Goal: Find specific page/section: Find specific page/section

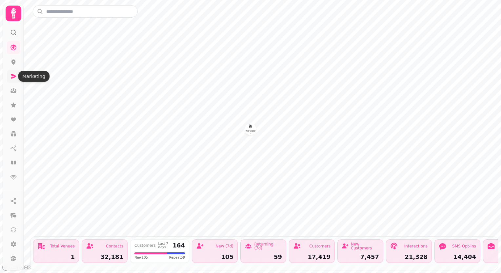
click at [13, 74] on icon at bounding box center [13, 76] width 5 height 5
click at [12, 74] on icon at bounding box center [13, 76] width 7 height 7
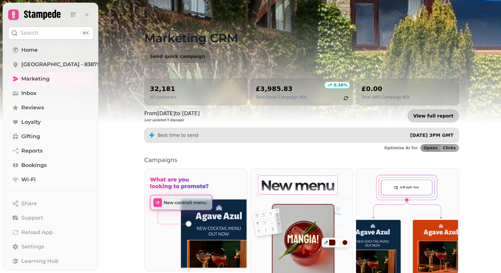
click at [429, 115] on link "View full report" at bounding box center [432, 115] width 51 height 13
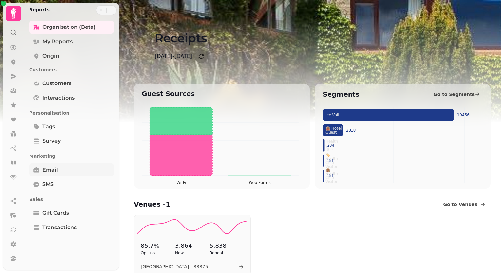
click at [50, 168] on span "Email" at bounding box center [50, 170] width 16 height 8
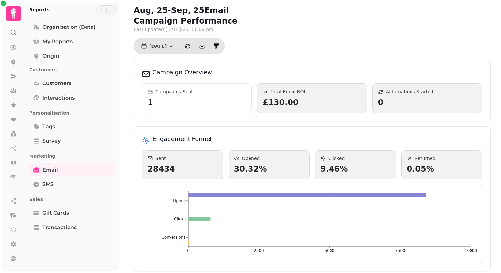
click at [171, 94] on span "Campaigns Sent" at bounding box center [174, 92] width 38 height 6
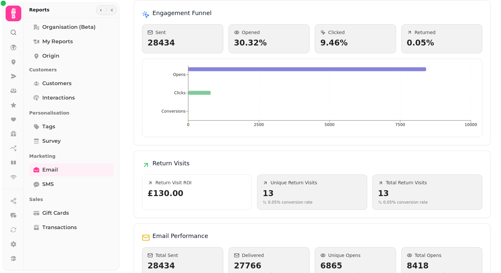
scroll to position [56, 0]
